Goal: Book appointment/travel/reservation

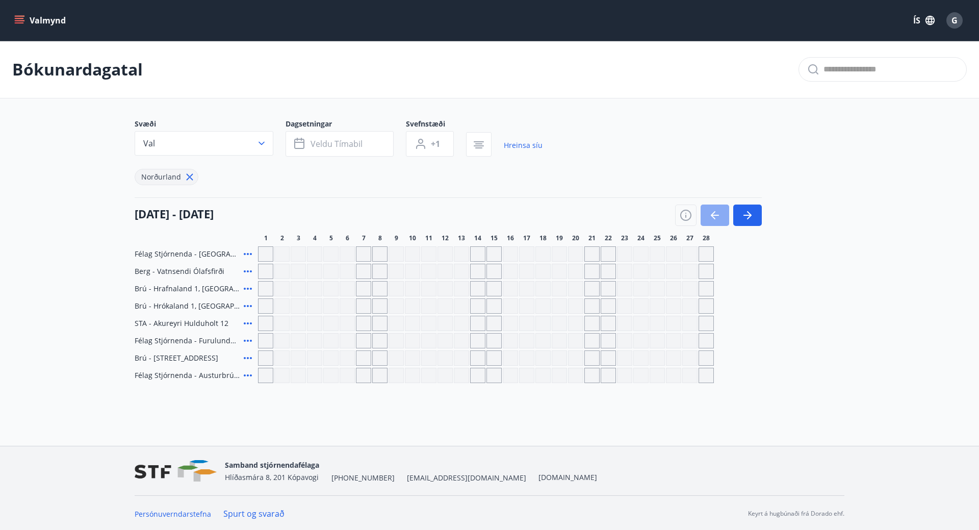
click at [708, 215] on button "button" at bounding box center [715, 215] width 29 height 21
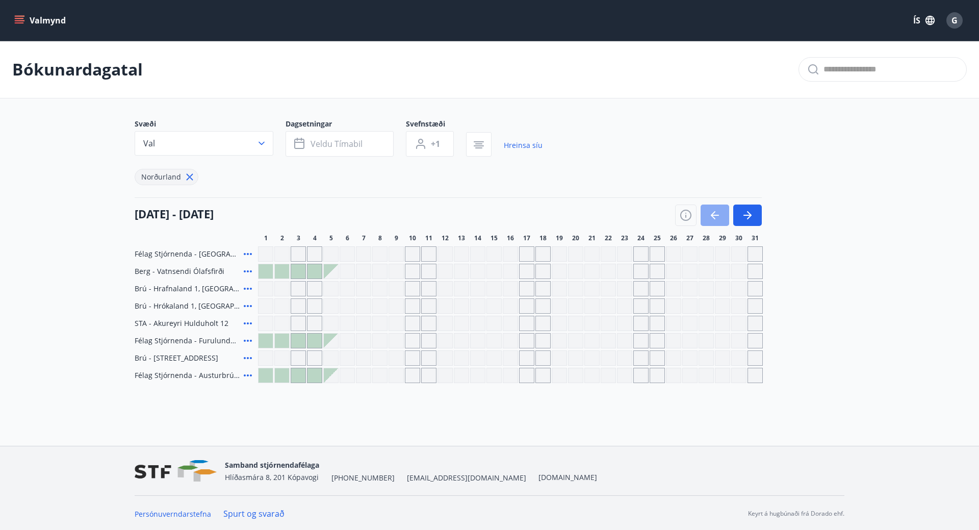
click at [708, 215] on button "button" at bounding box center [715, 215] width 29 height 21
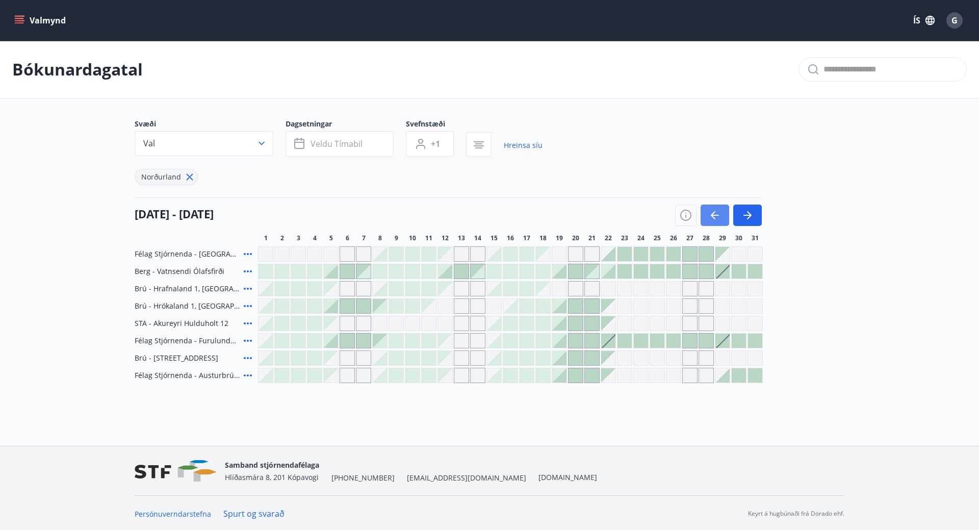
click at [708, 215] on button "button" at bounding box center [715, 215] width 29 height 21
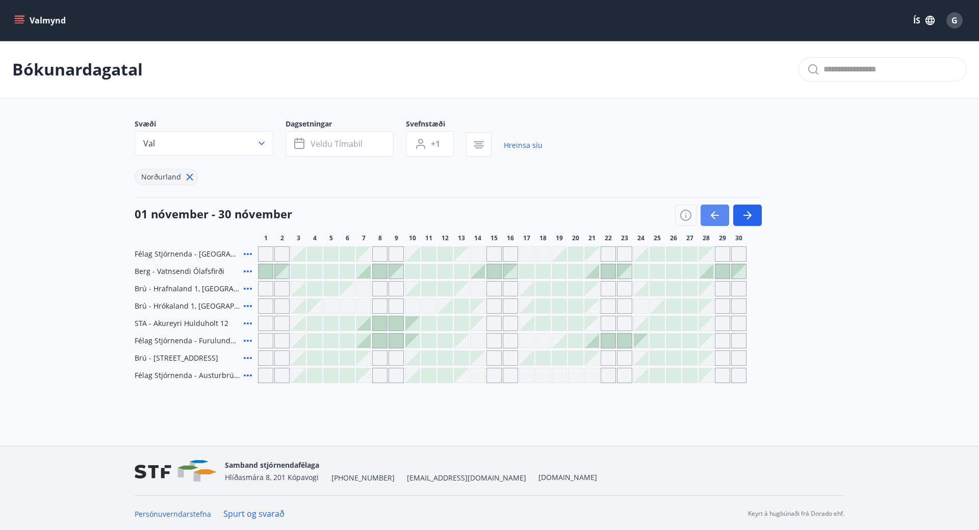
click at [708, 215] on button "button" at bounding box center [715, 215] width 29 height 21
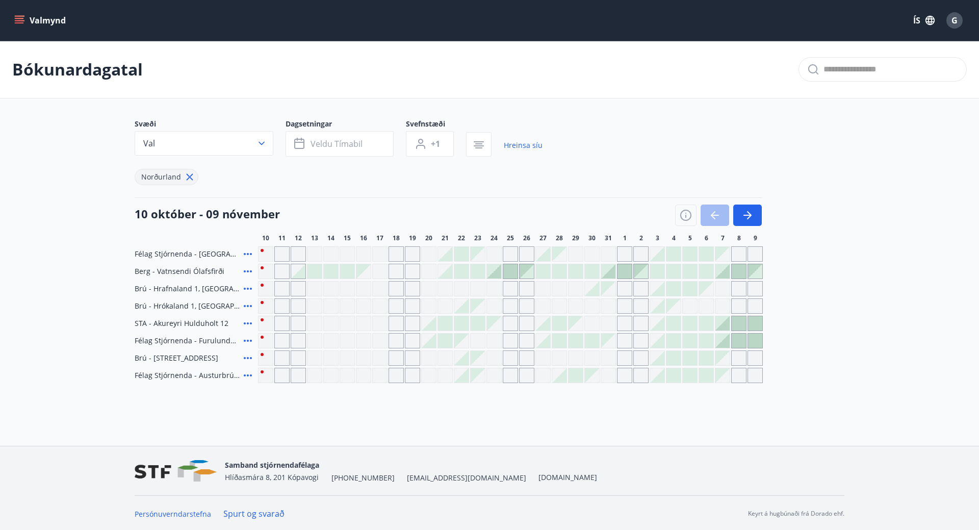
click at [874, 284] on main "Bókunardagatal Svæði Val Dagsetningar Veldu tímabil Svefnstæði +1 Hreinsa síu N…" at bounding box center [489, 212] width 979 height 342
click at [748, 212] on icon "button" at bounding box center [749, 215] width 5 height 8
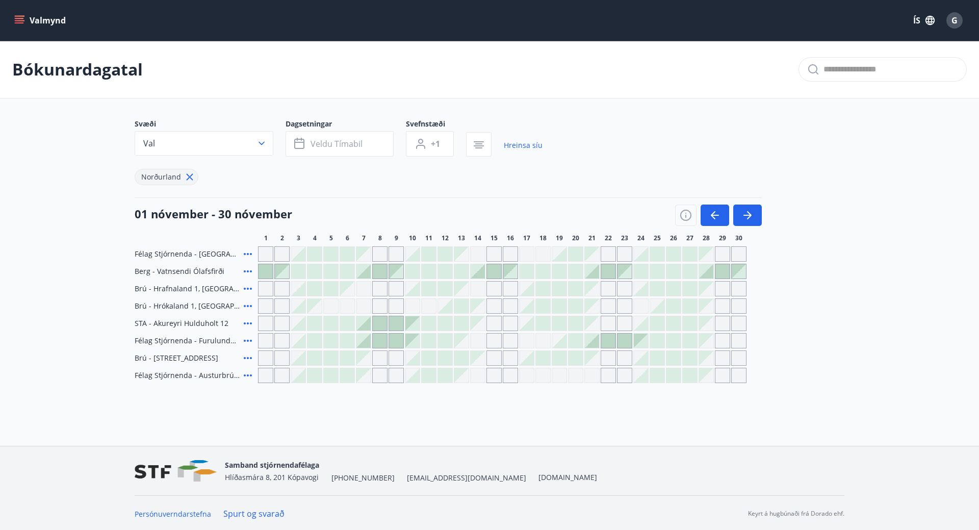
click at [248, 251] on icon at bounding box center [248, 254] width 12 height 12
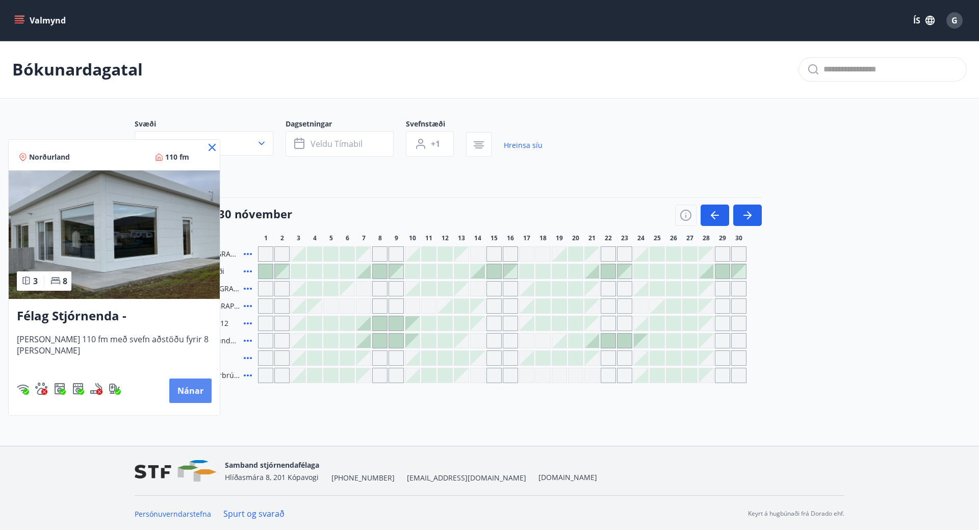
click at [184, 392] on button "Nánar" at bounding box center [190, 390] width 42 height 24
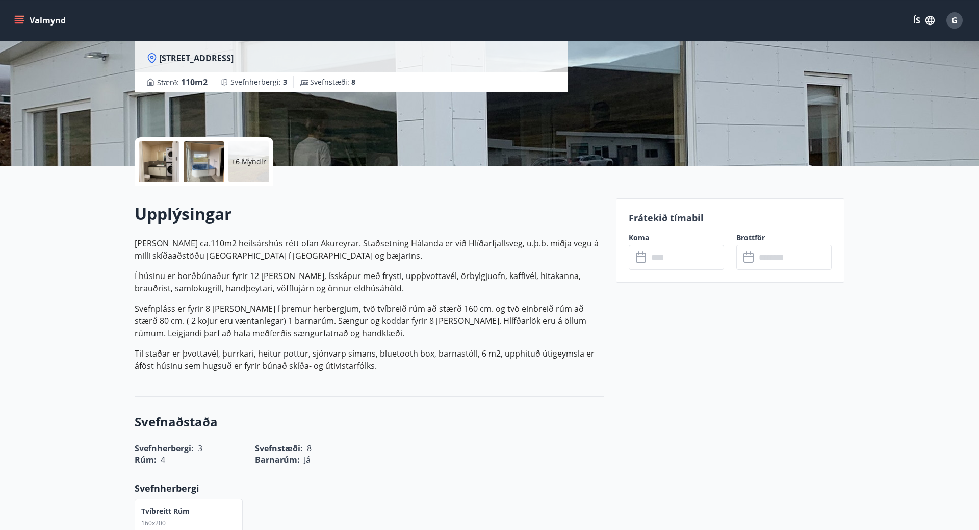
scroll to position [141, 0]
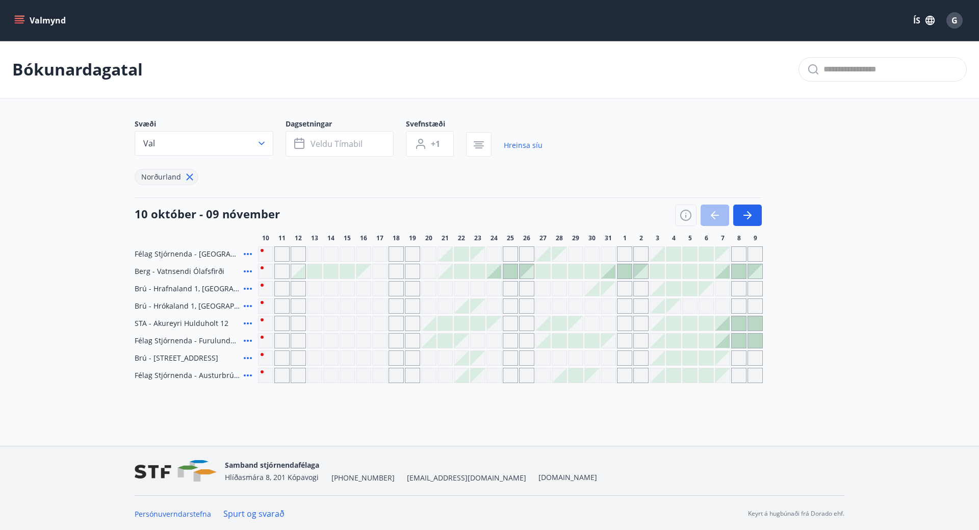
scroll to position [2, 0]
click at [248, 286] on icon at bounding box center [248, 287] width 12 height 12
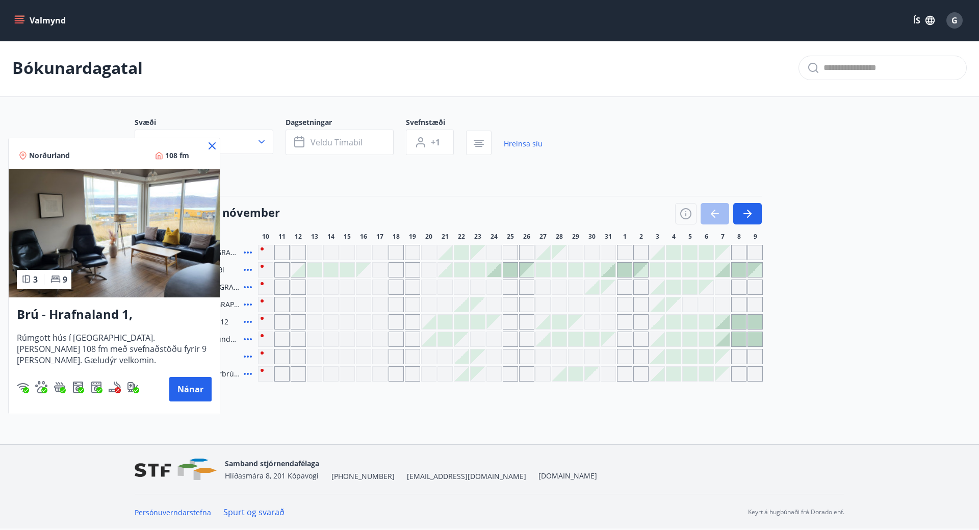
click at [214, 145] on icon at bounding box center [212, 146] width 12 height 12
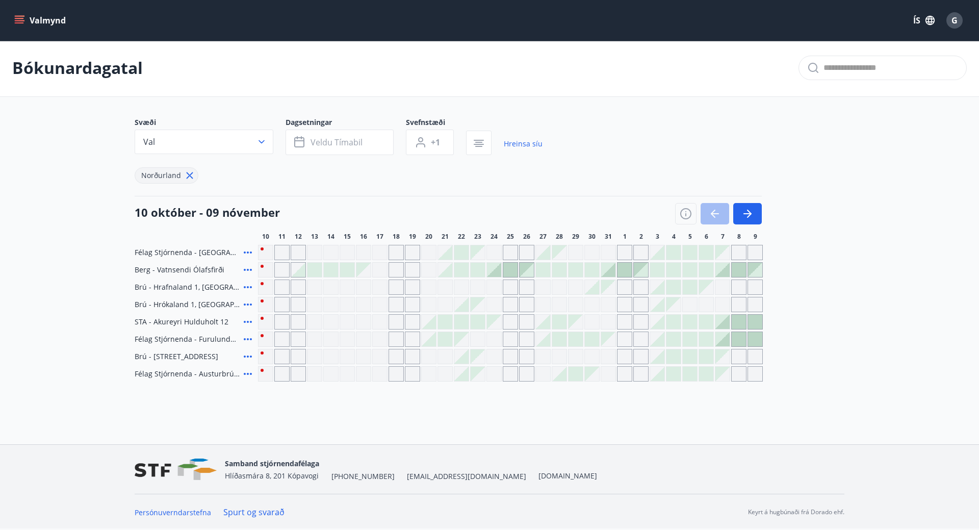
click at [247, 306] on icon at bounding box center [248, 304] width 12 height 12
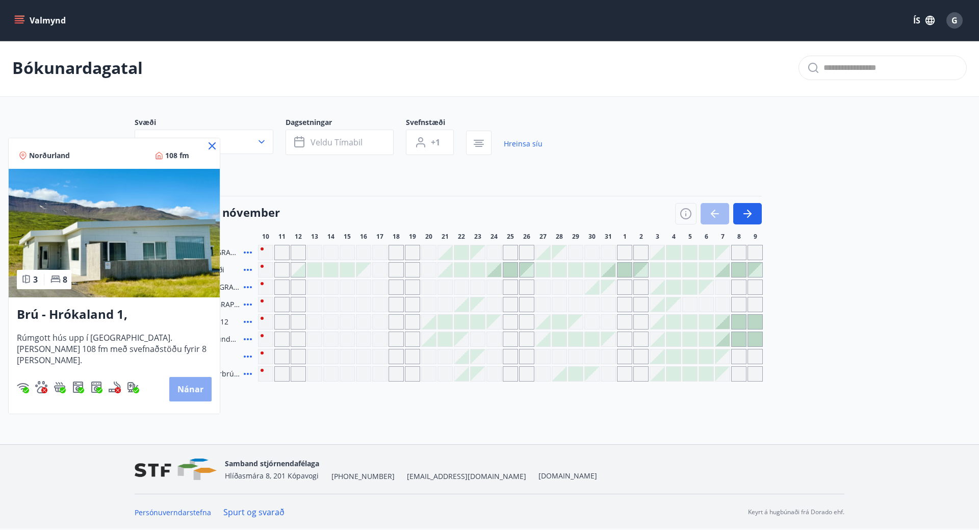
click at [183, 387] on button "Nánar" at bounding box center [190, 389] width 42 height 24
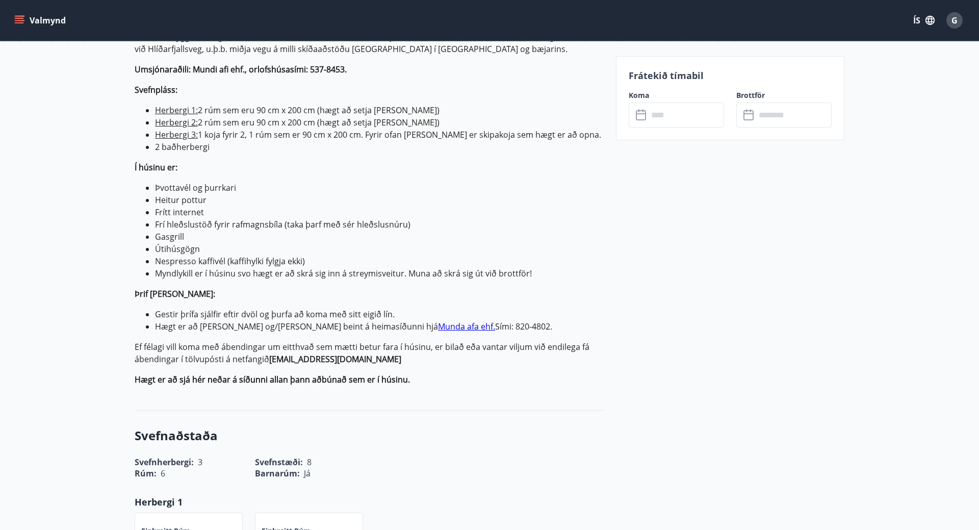
scroll to position [368, 0]
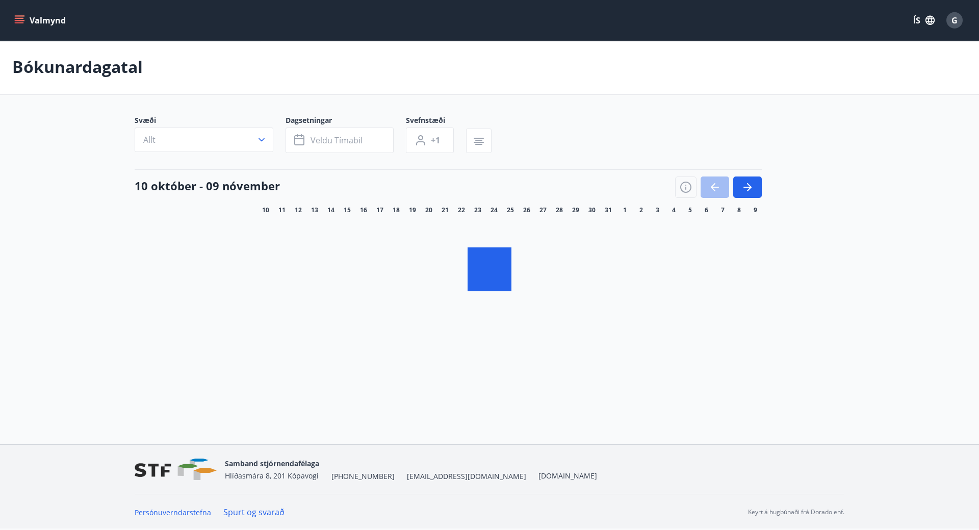
scroll to position [2, 0]
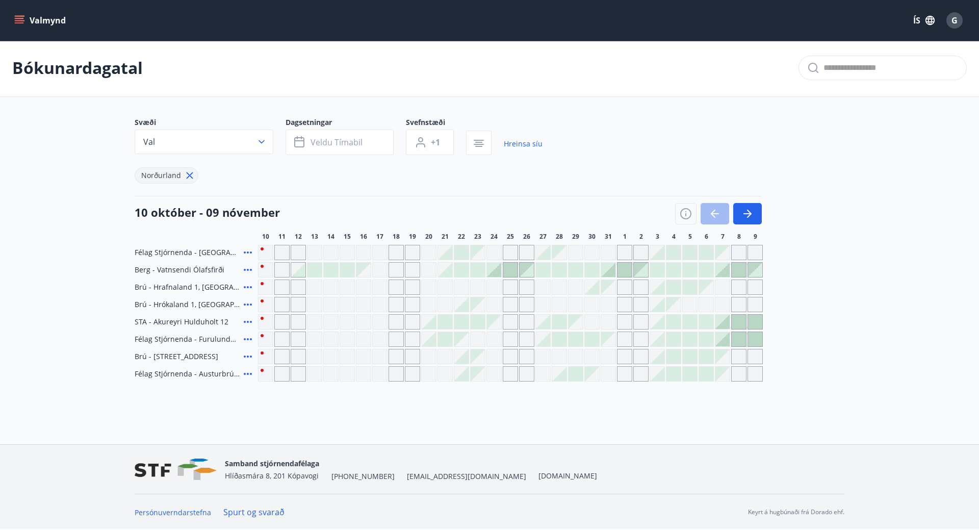
click at [247, 353] on icon at bounding box center [248, 356] width 12 height 12
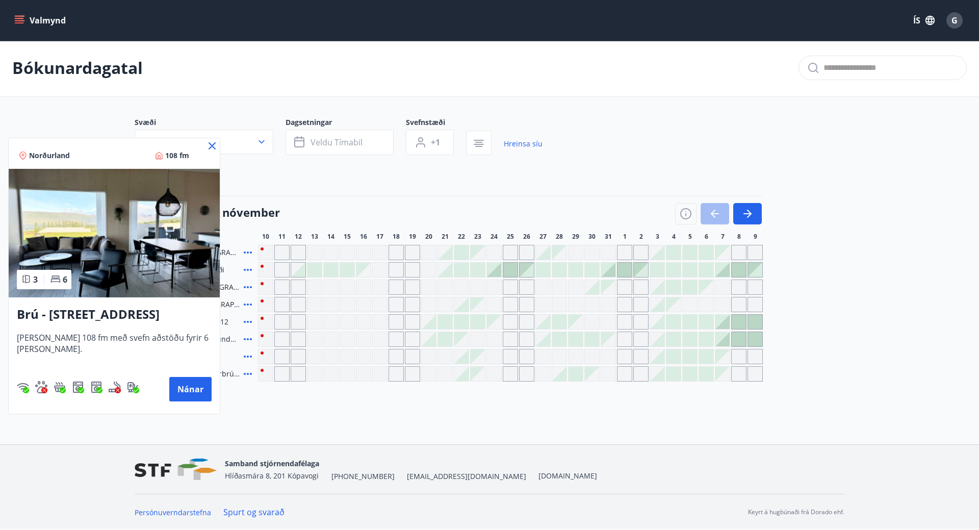
click at [209, 147] on icon at bounding box center [212, 145] width 7 height 7
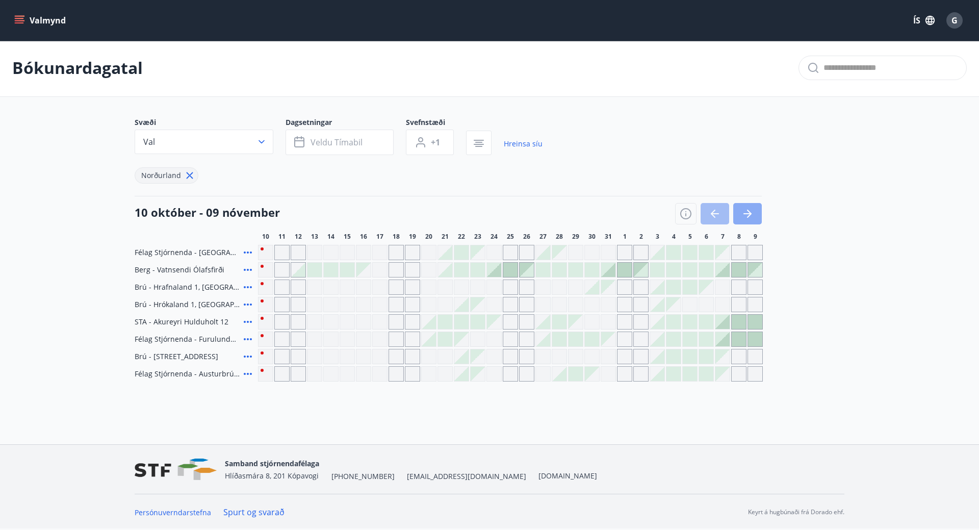
click at [755, 213] on button "button" at bounding box center [747, 213] width 29 height 21
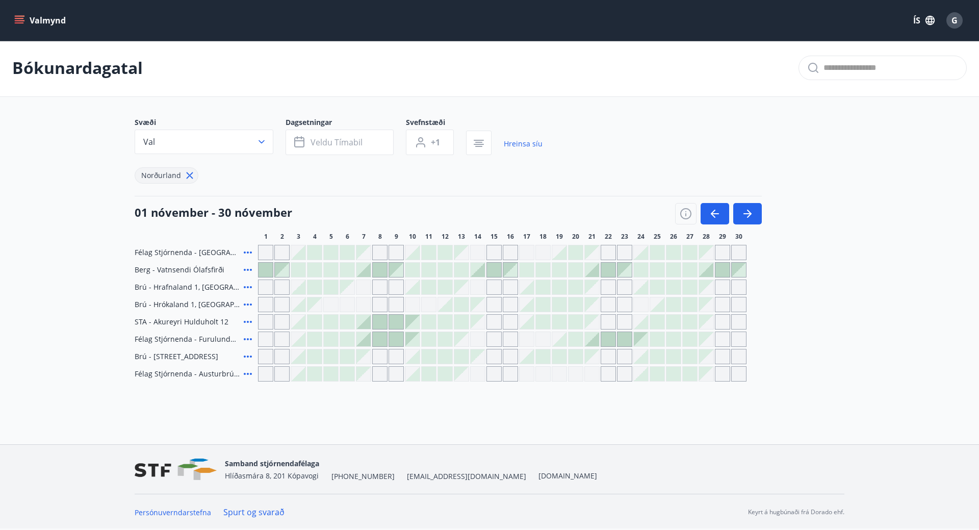
click at [416, 291] on div at bounding box center [412, 287] width 14 height 14
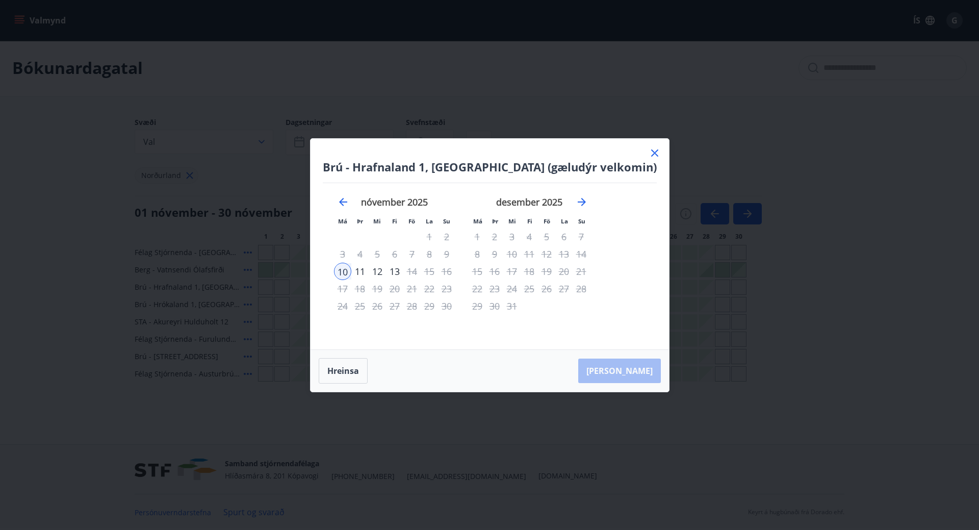
click at [386, 268] on div "12" at bounding box center [377, 271] width 17 height 17
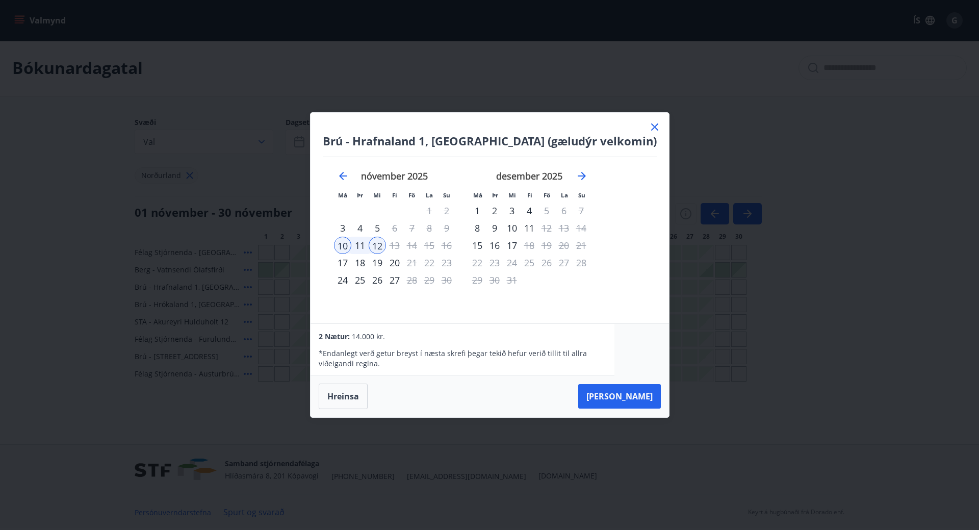
click at [654, 127] on icon at bounding box center [655, 127] width 2 height 2
